Goal: Check status: Check status

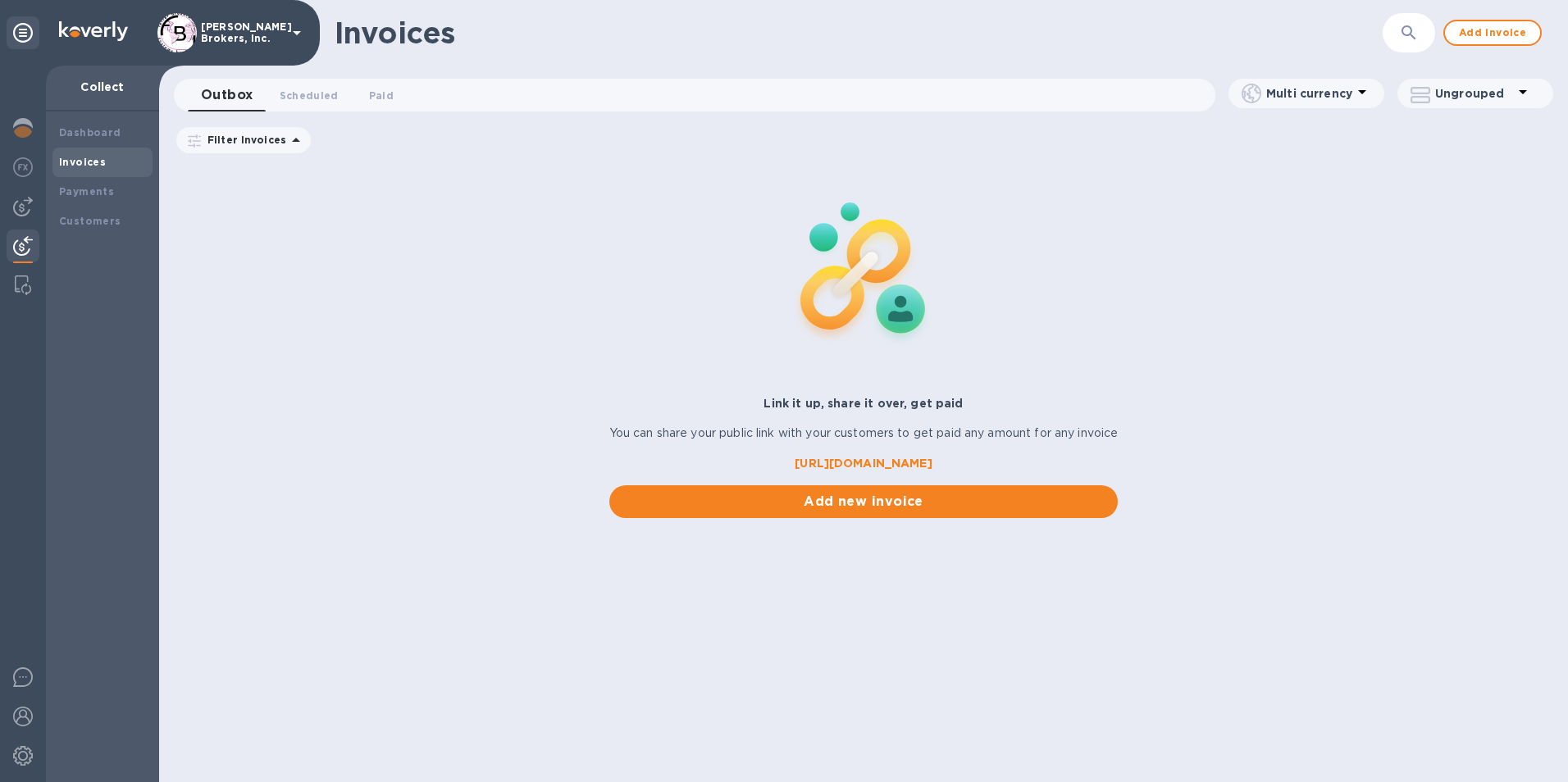
click at [25, 247] on img at bounding box center [23, 246] width 19 height 19
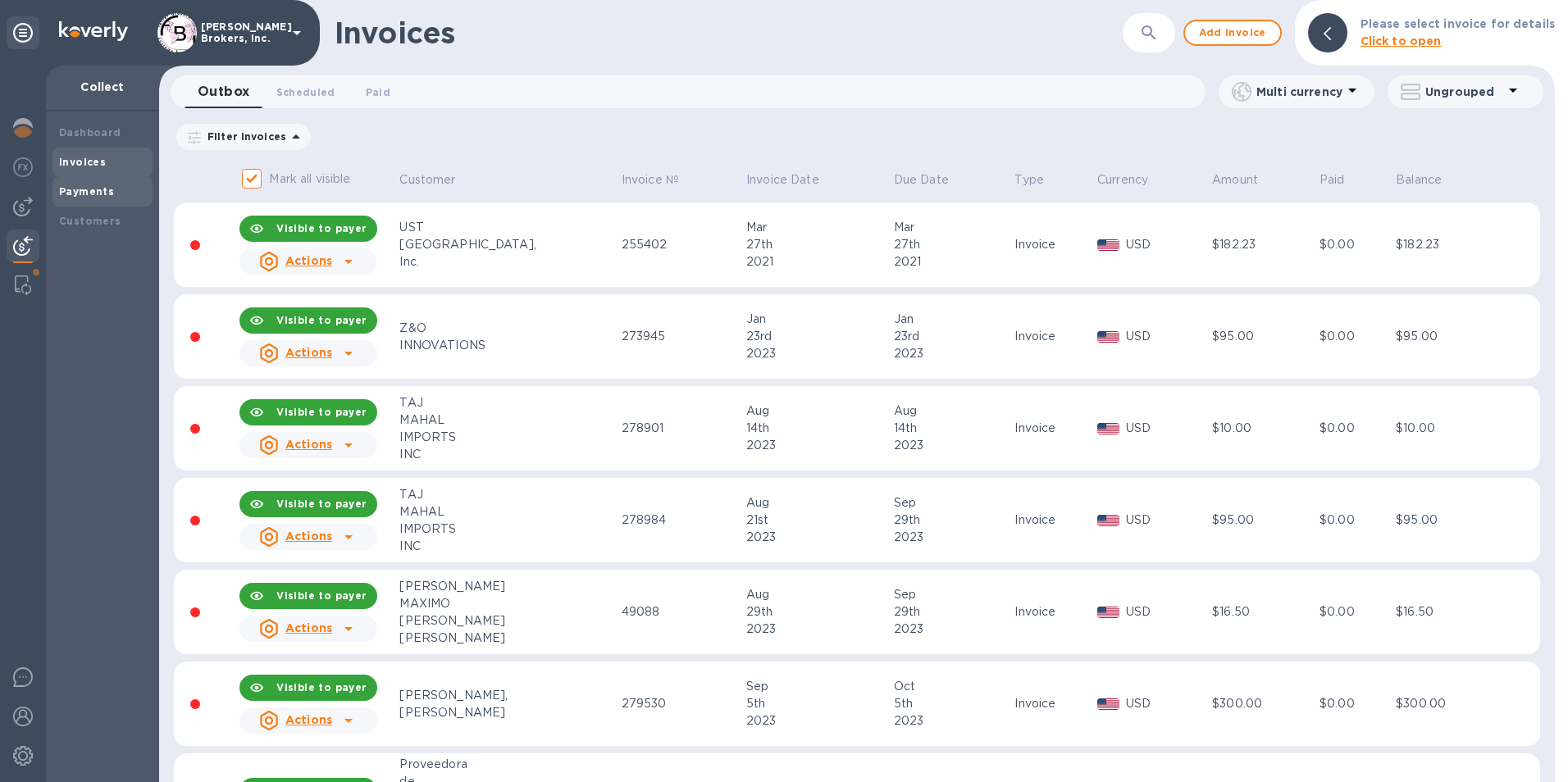
click at [78, 193] on b "Payments" at bounding box center [86, 191] width 55 height 12
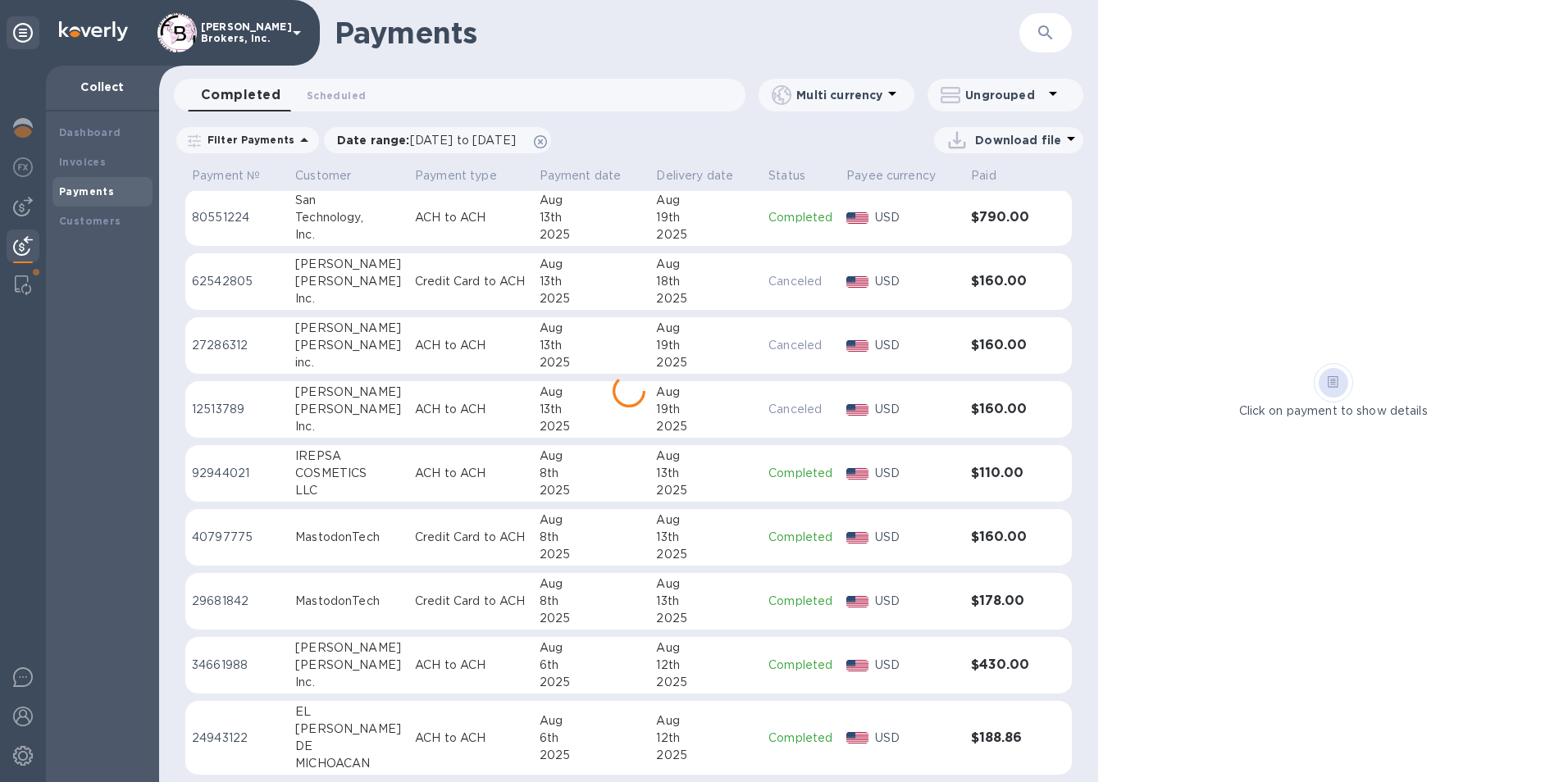
scroll to position [765, 0]
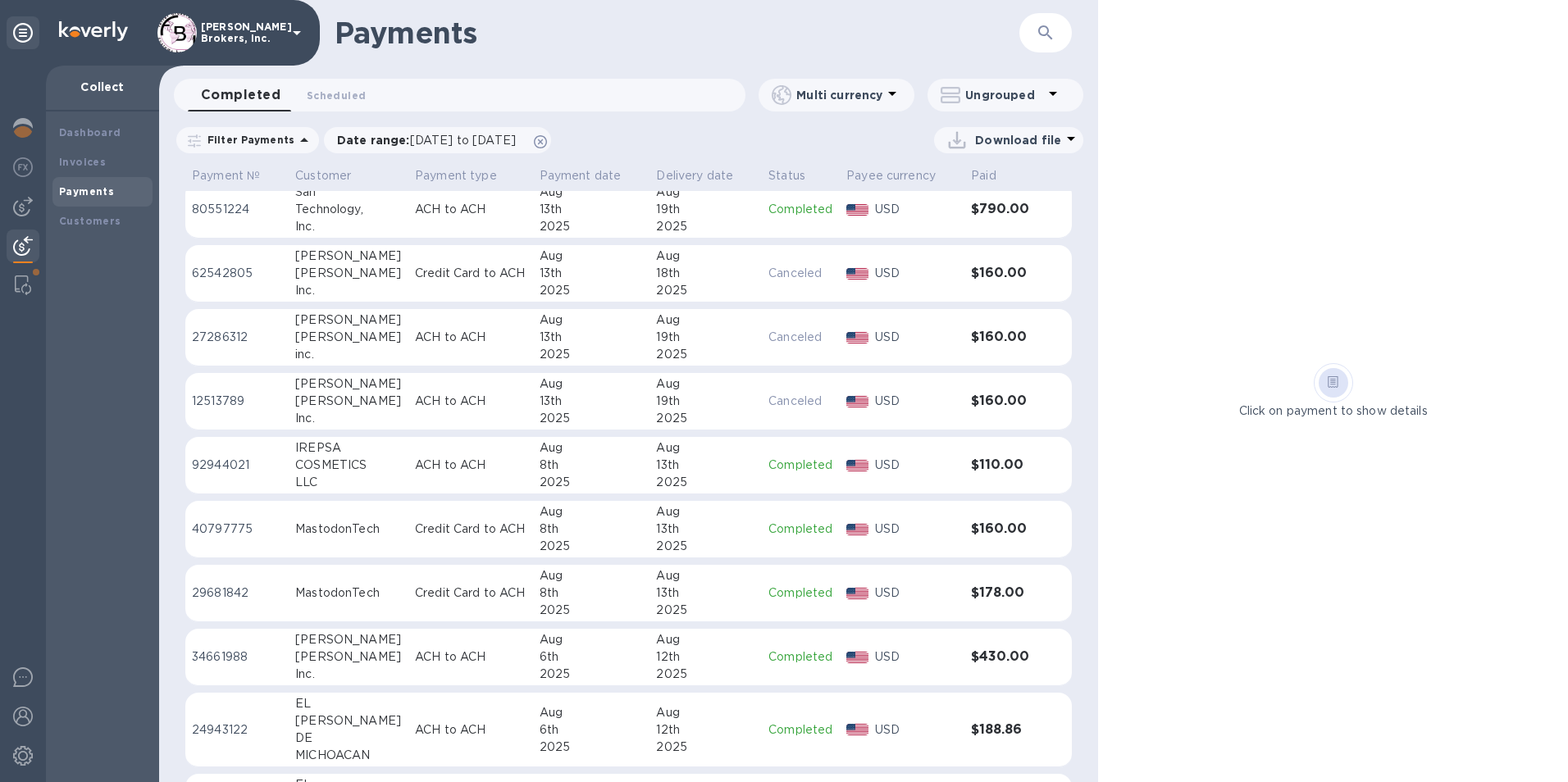
click at [437, 661] on p "ACH to ACH" at bounding box center [470, 657] width 112 height 18
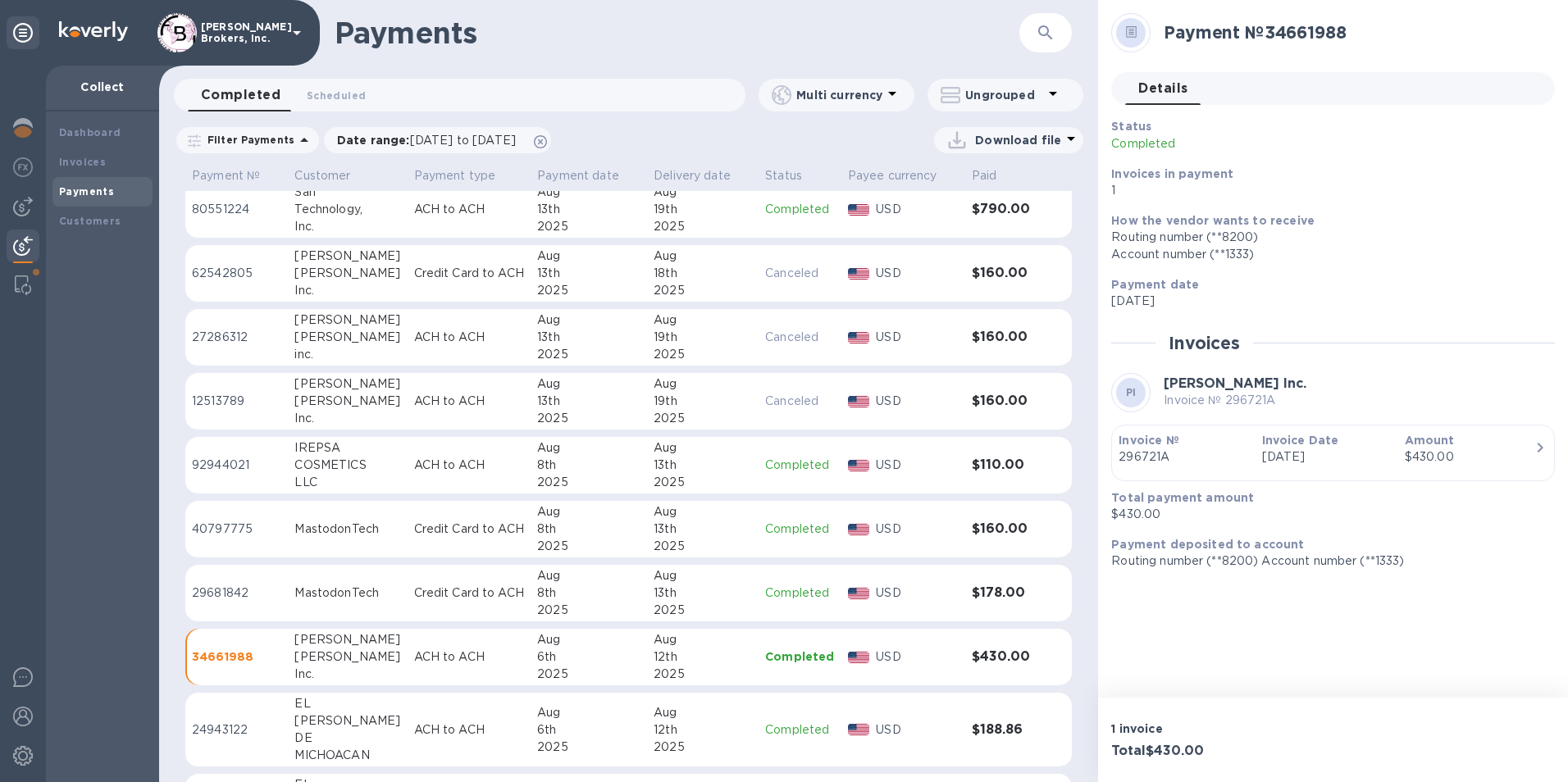
click at [352, 475] on div "LLC" at bounding box center [347, 483] width 106 height 18
click at [359, 402] on div "[PERSON_NAME]" at bounding box center [347, 402] width 106 height 18
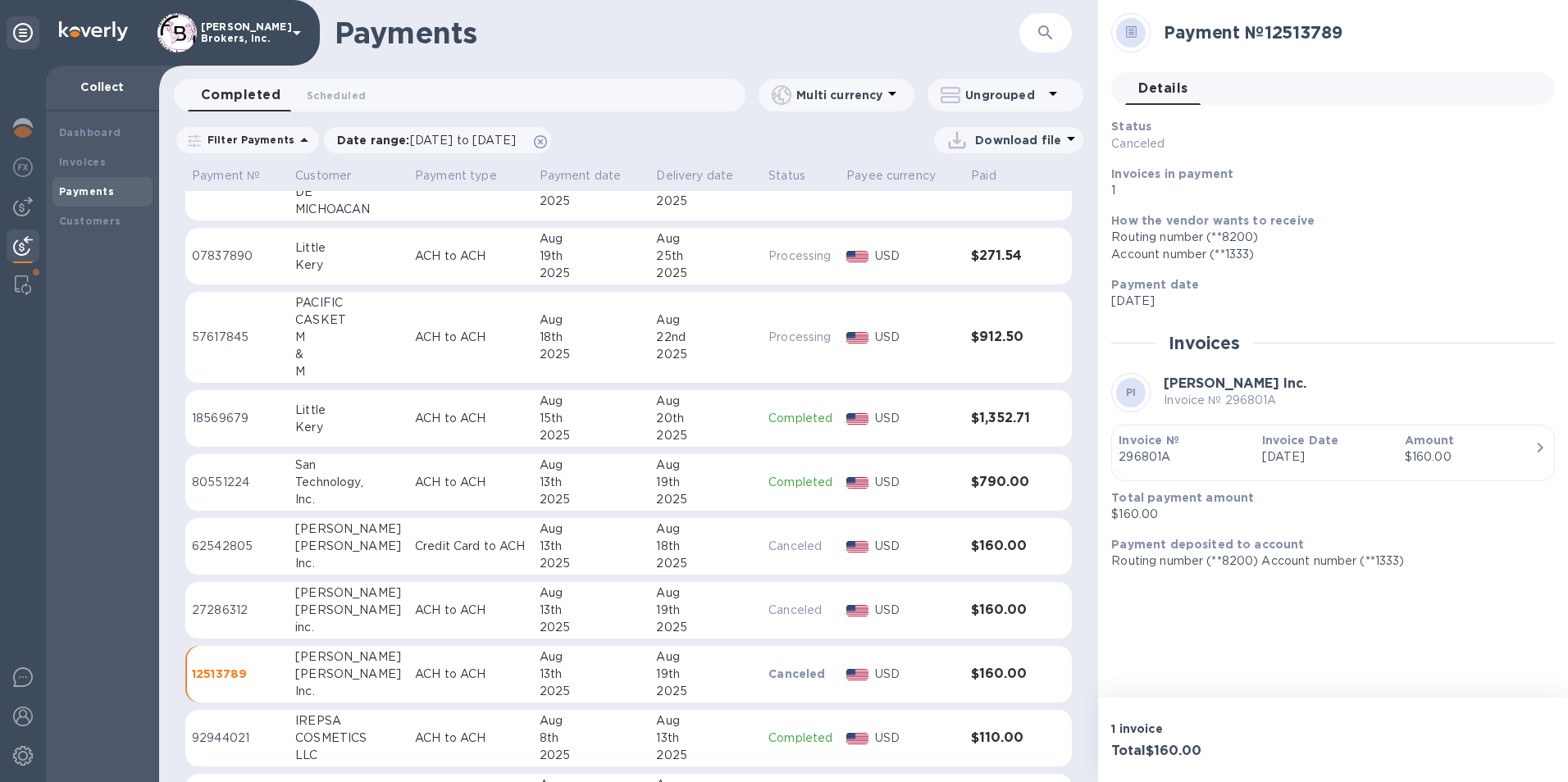
scroll to position [519, 0]
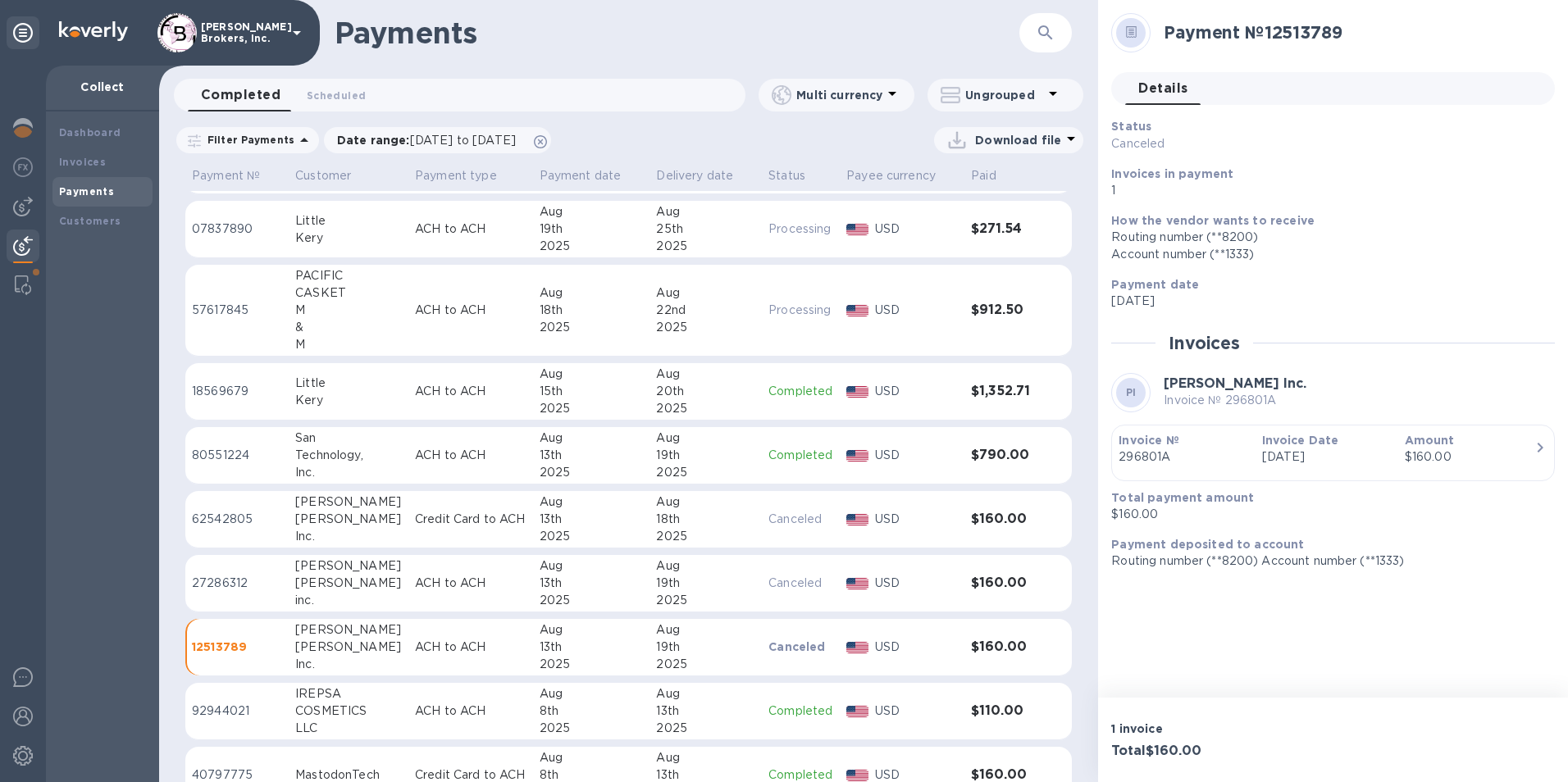
click at [256, 519] on p "62542805" at bounding box center [237, 520] width 90 height 18
click at [359, 521] on div "[PERSON_NAME]" at bounding box center [348, 520] width 107 height 18
